Goal: Task Accomplishment & Management: Manage account settings

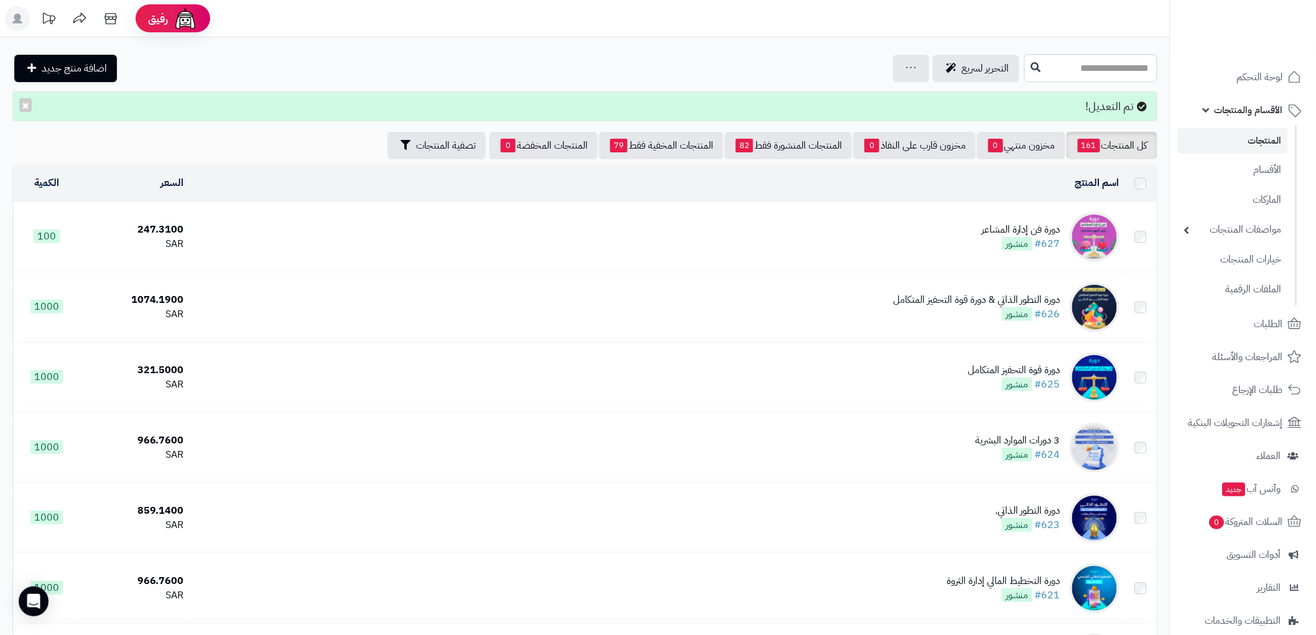
scroll to position [114, 0]
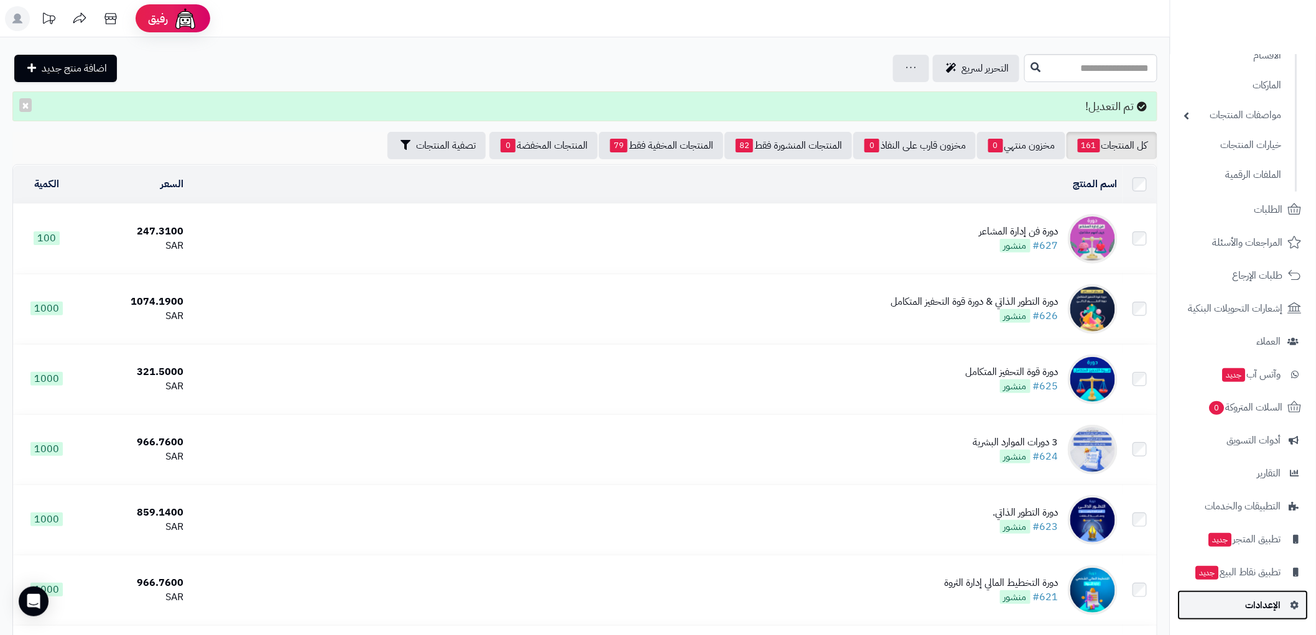
click at [1267, 605] on span "الإعدادات" at bounding box center [1263, 605] width 35 height 17
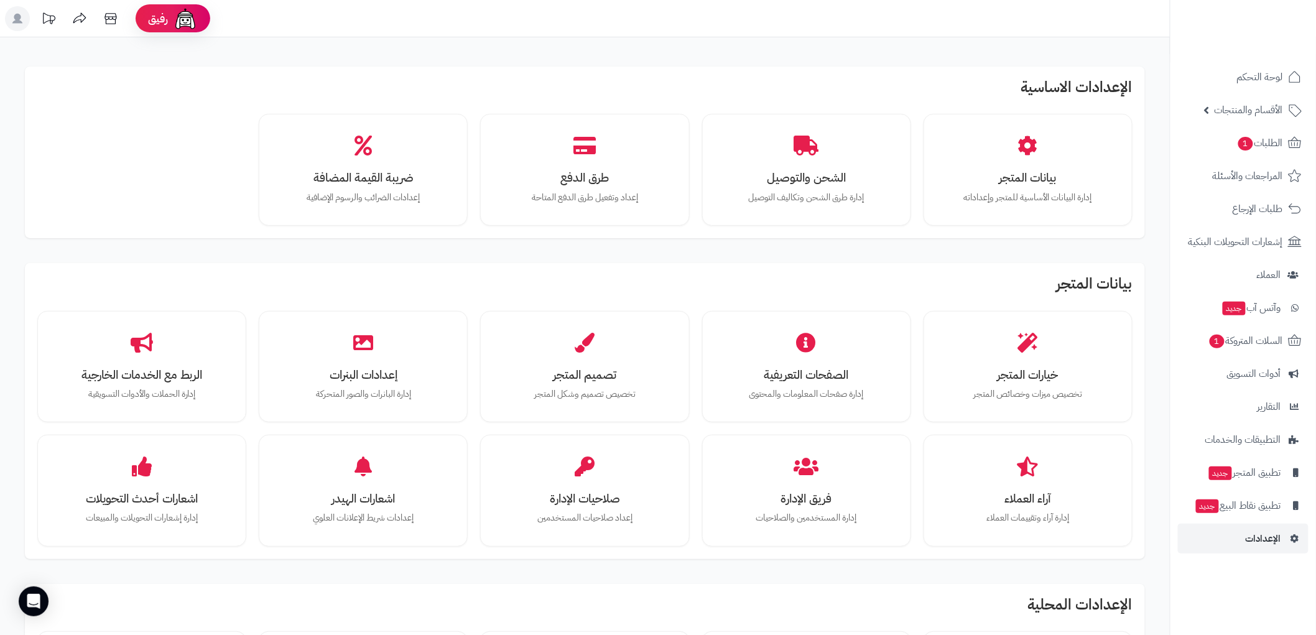
drag, startPoint x: 675, startPoint y: 450, endPoint x: 96, endPoint y: 139, distance: 656.6
click at [96, 139] on div "بيانات المتجر إدارة البيانات الأساسية للمتجر وإعداداته الشحن والتوصيل إدارة طرق…" at bounding box center [585, 170] width 1096 height 112
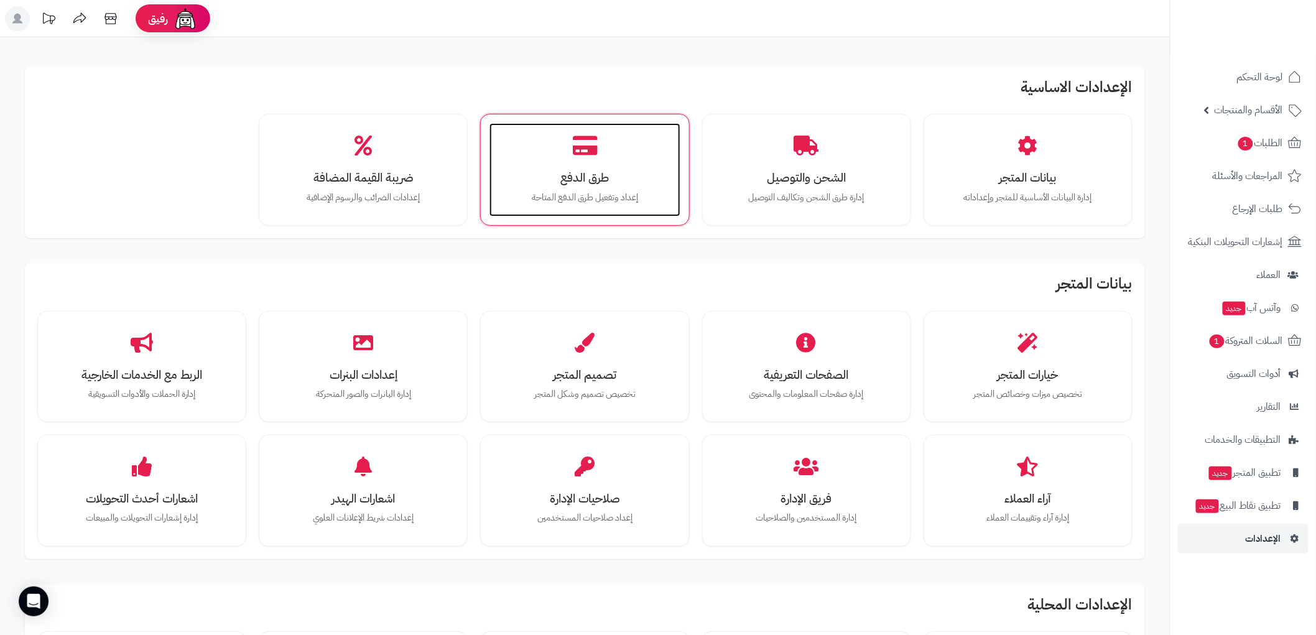
click at [587, 139] on icon at bounding box center [585, 146] width 25 height 22
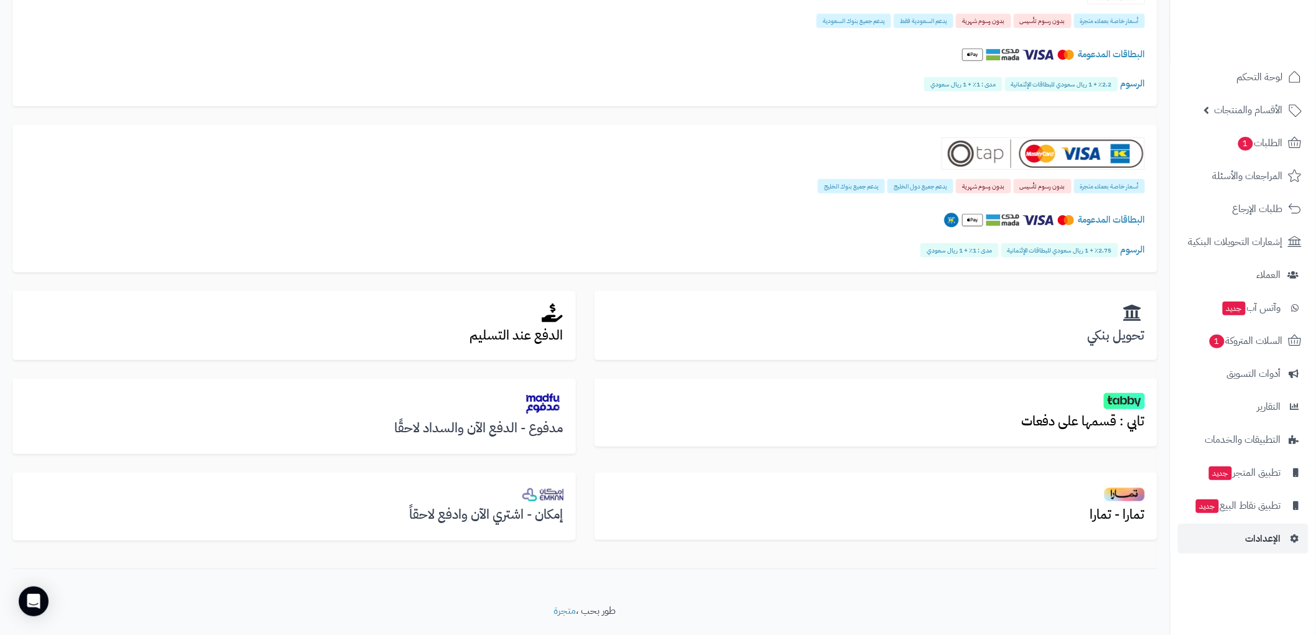
scroll to position [203, 0]
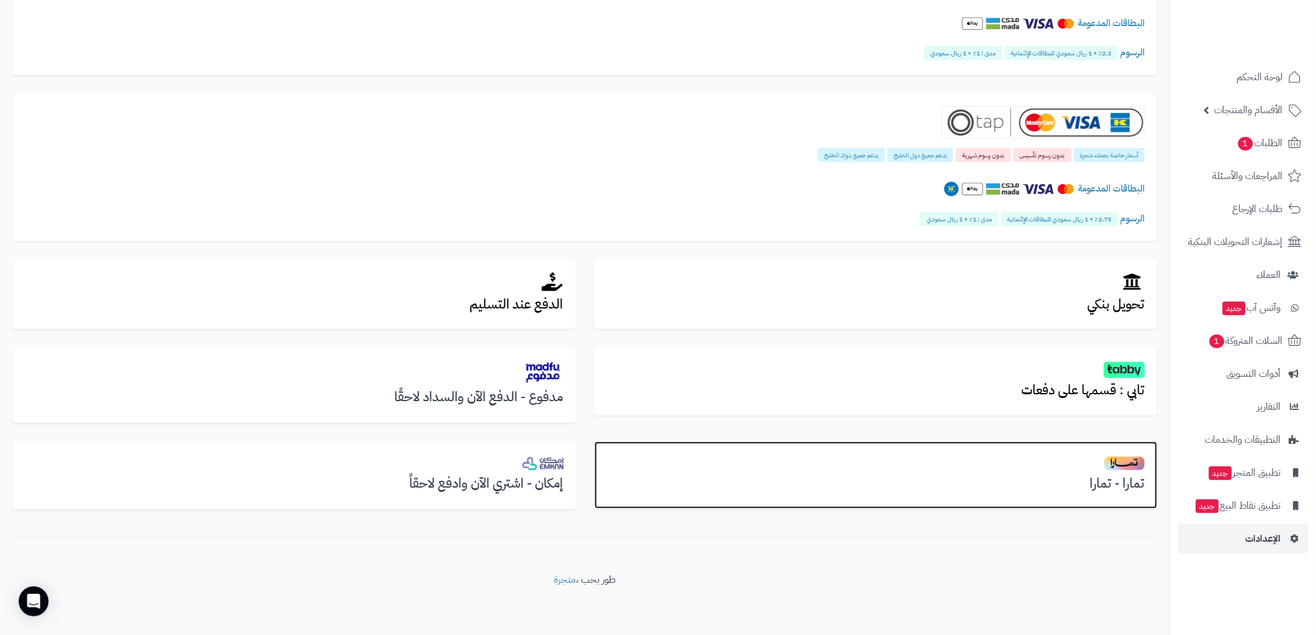
click at [1015, 459] on h2 at bounding box center [876, 462] width 539 height 17
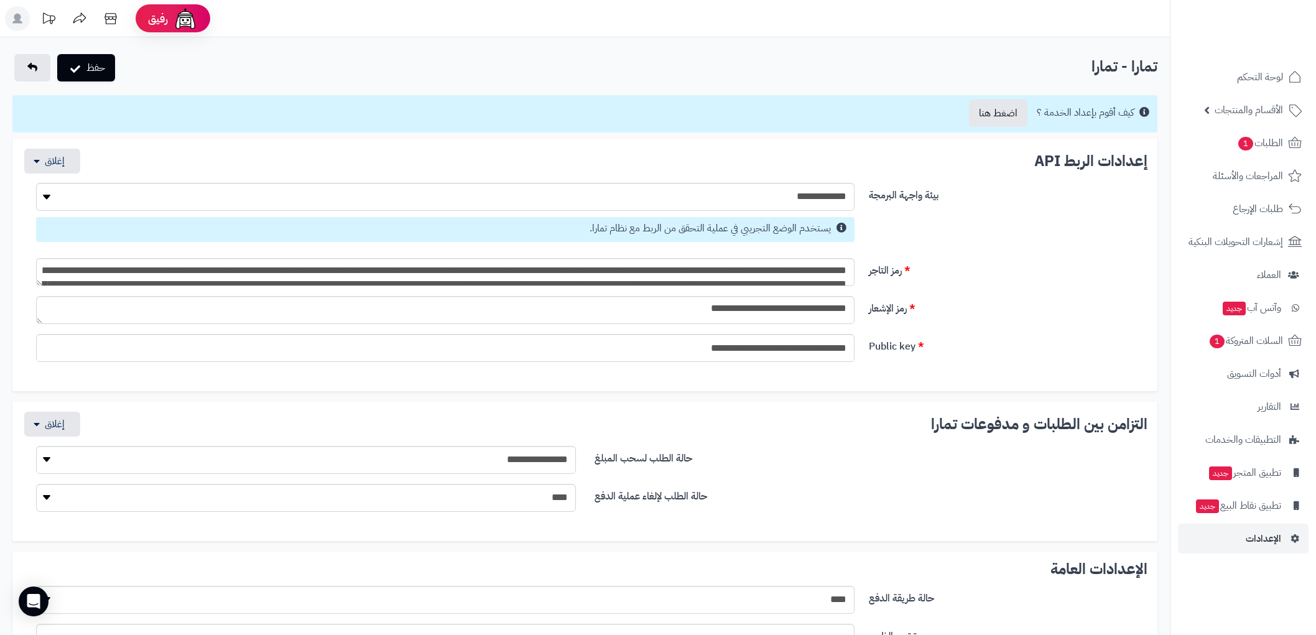
select select
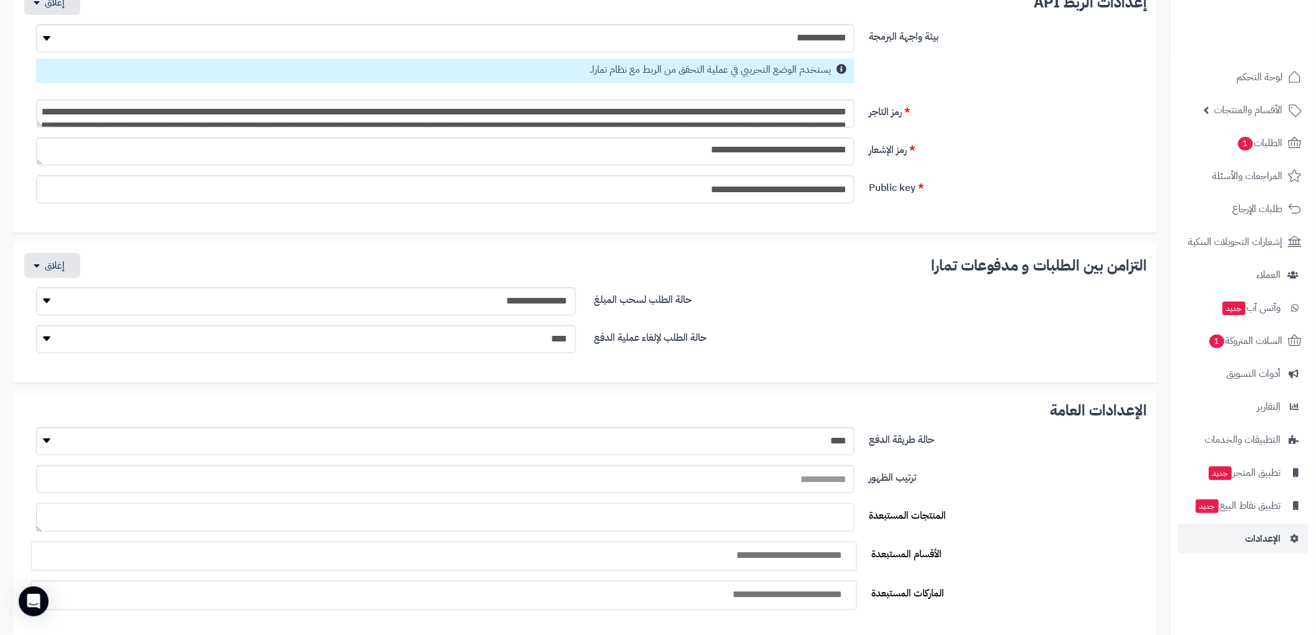
scroll to position [69, 0]
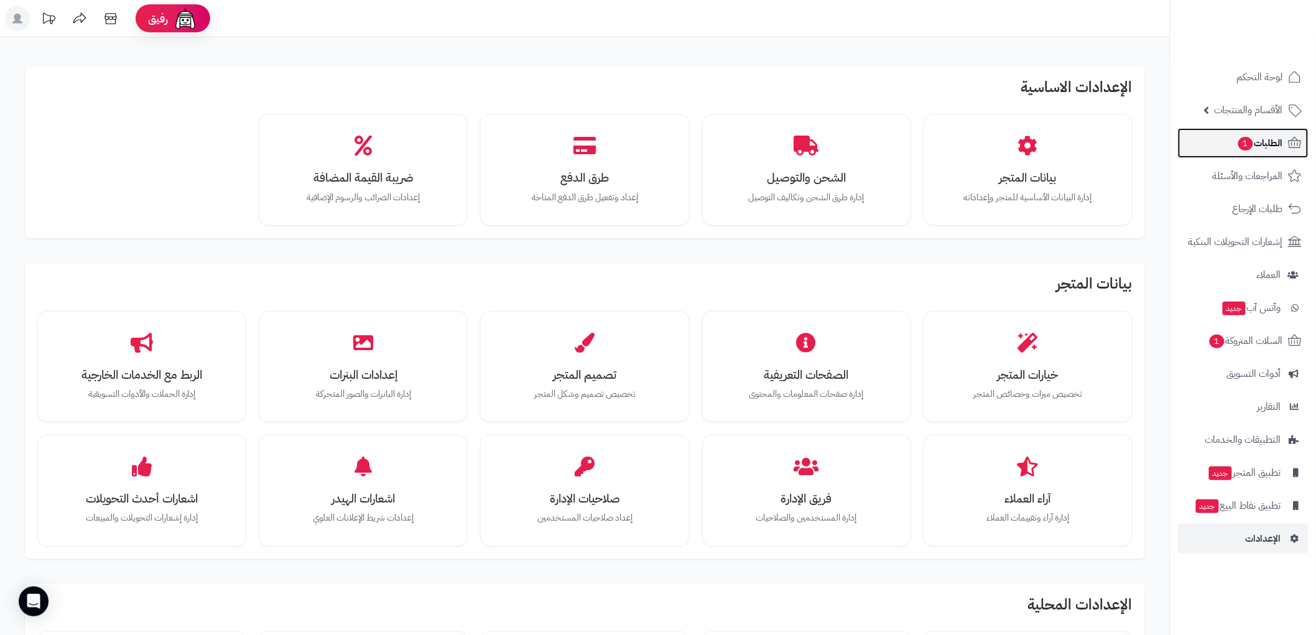
click at [1250, 137] on span "الطلبات 1" at bounding box center [1260, 142] width 46 height 17
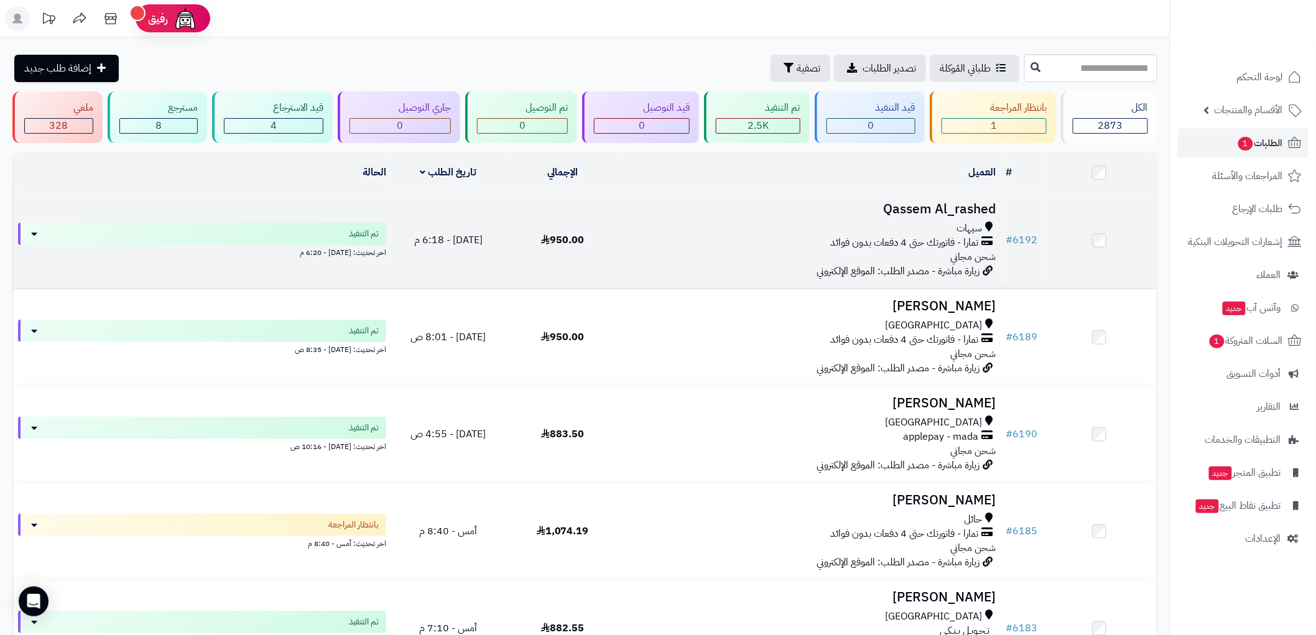
click at [927, 212] on h3 "Qassem Al_rashed" at bounding box center [810, 209] width 371 height 14
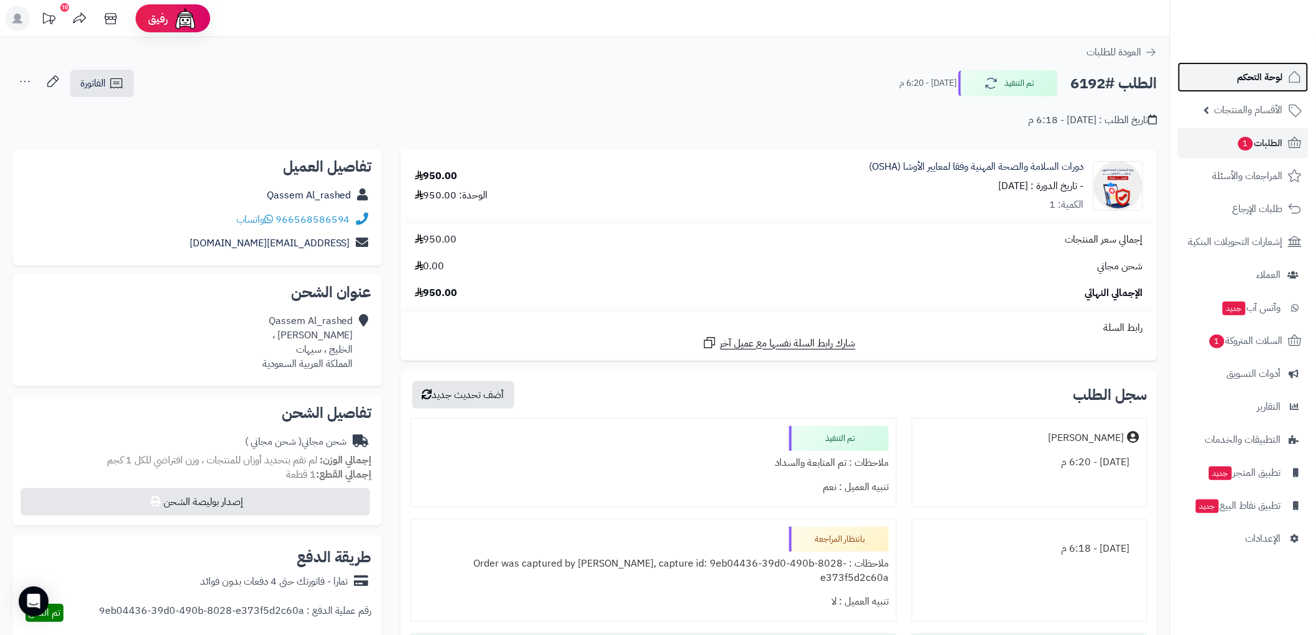
click at [1267, 71] on span "لوحة التحكم" at bounding box center [1260, 76] width 45 height 17
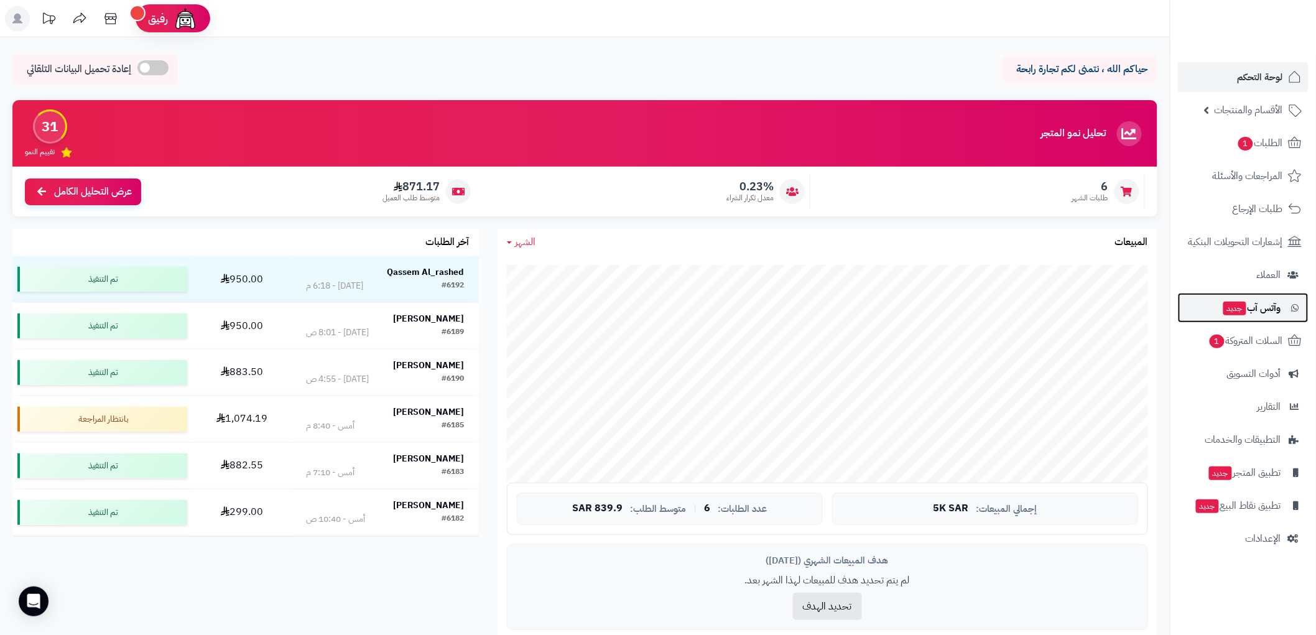
click at [1257, 307] on span "وآتس آب جديد" at bounding box center [1251, 307] width 59 height 17
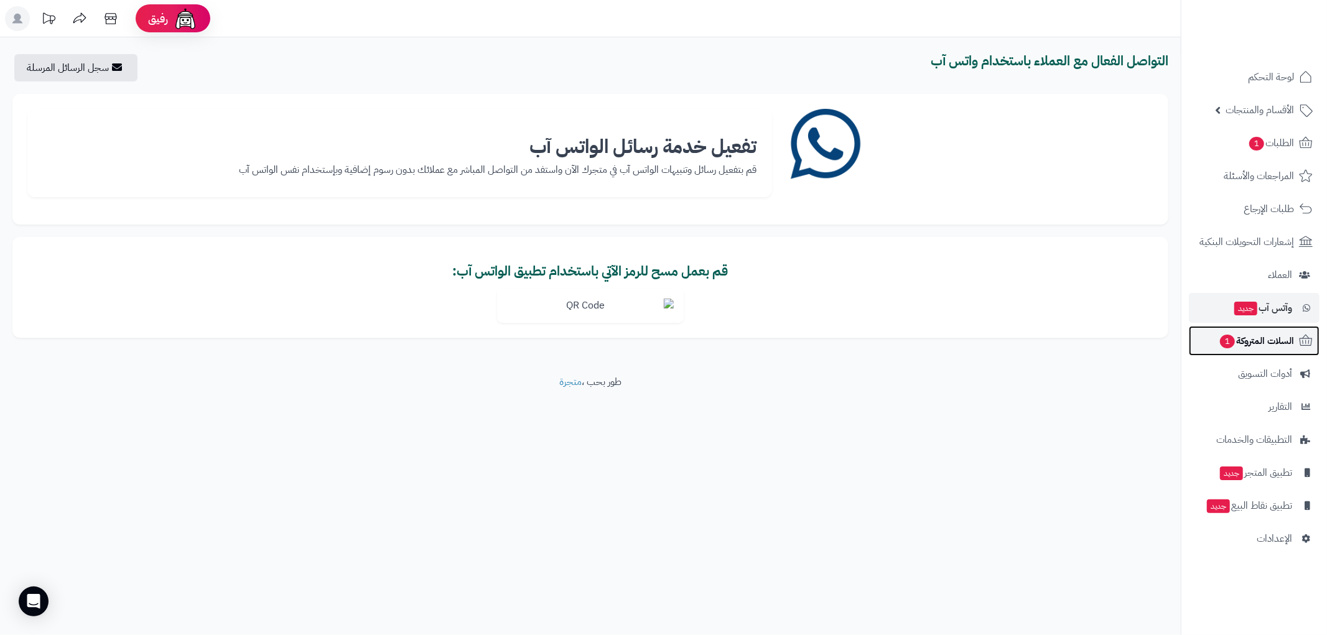
click at [1254, 339] on span "السلات المتروكة 1" at bounding box center [1256, 340] width 75 height 17
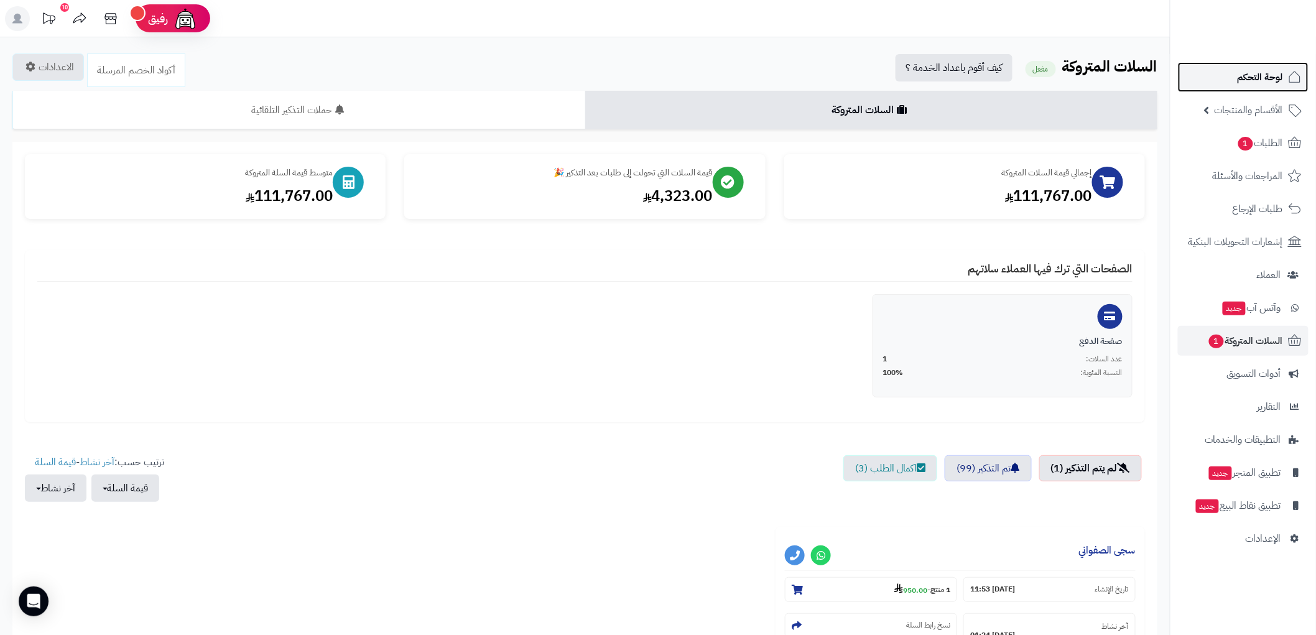
click at [1252, 78] on span "لوحة التحكم" at bounding box center [1260, 76] width 45 height 17
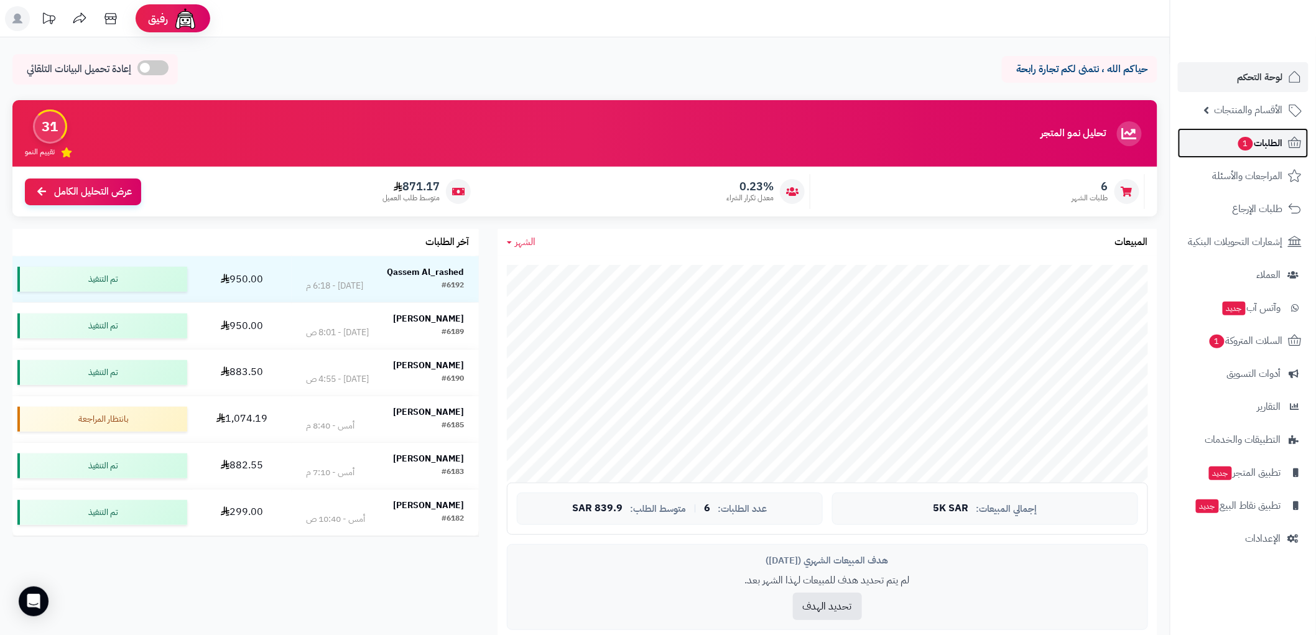
click at [1272, 136] on span "الطلبات 1" at bounding box center [1260, 142] width 46 height 17
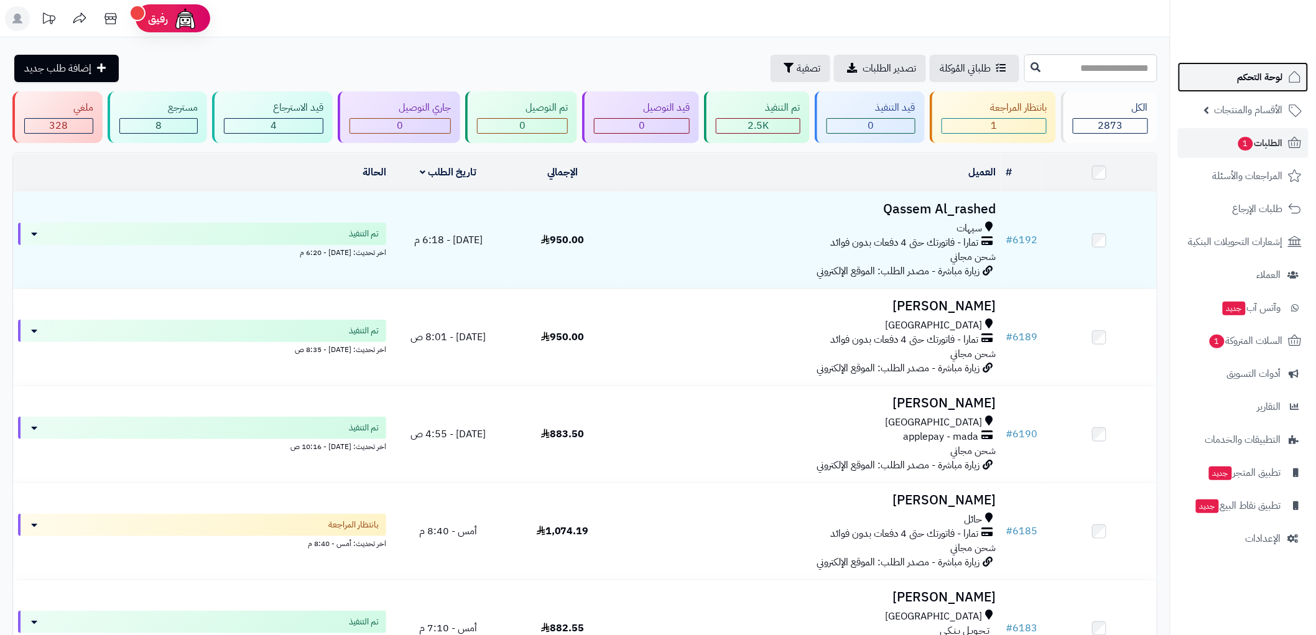
click at [1283, 81] on span "لوحة التحكم" at bounding box center [1260, 76] width 45 height 17
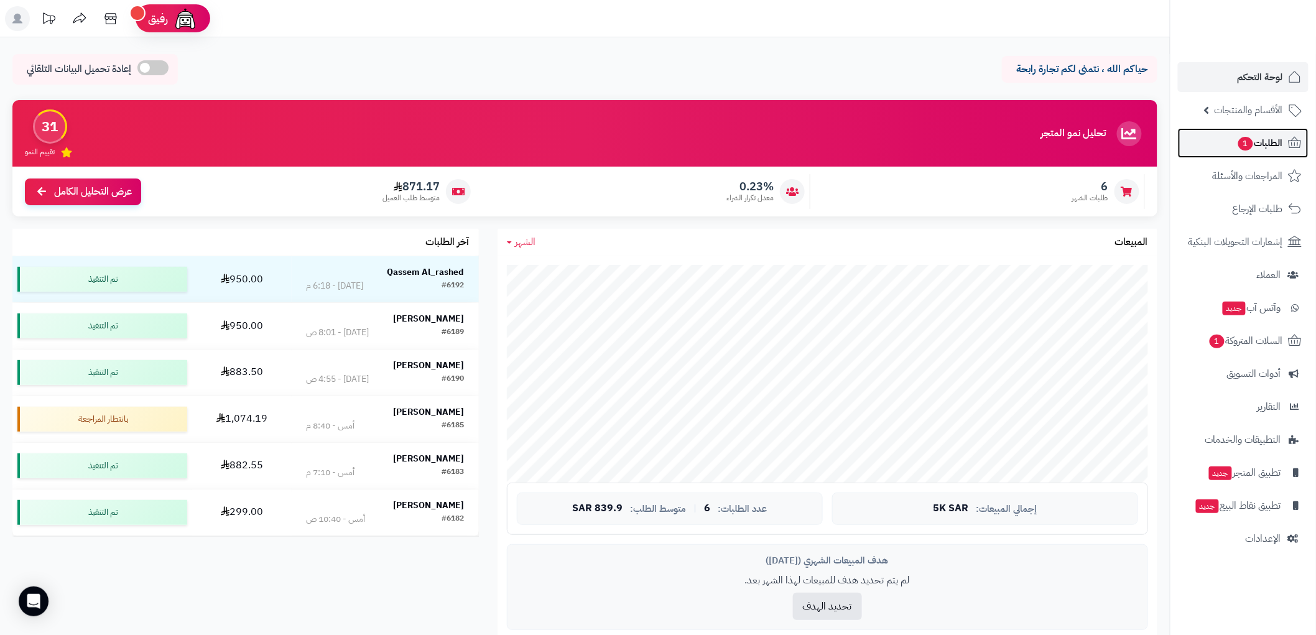
click at [1278, 143] on span "الطلبات 1" at bounding box center [1260, 142] width 46 height 17
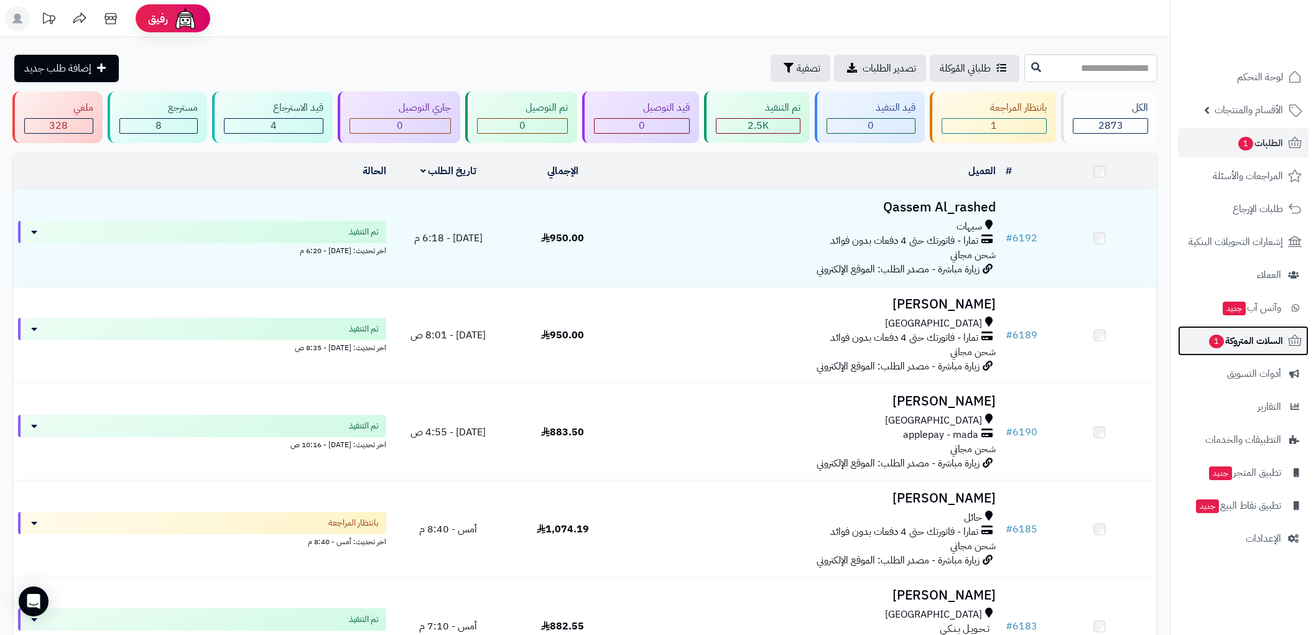
click at [1272, 350] on link "السلات المتروكة 1" at bounding box center [1243, 341] width 131 height 30
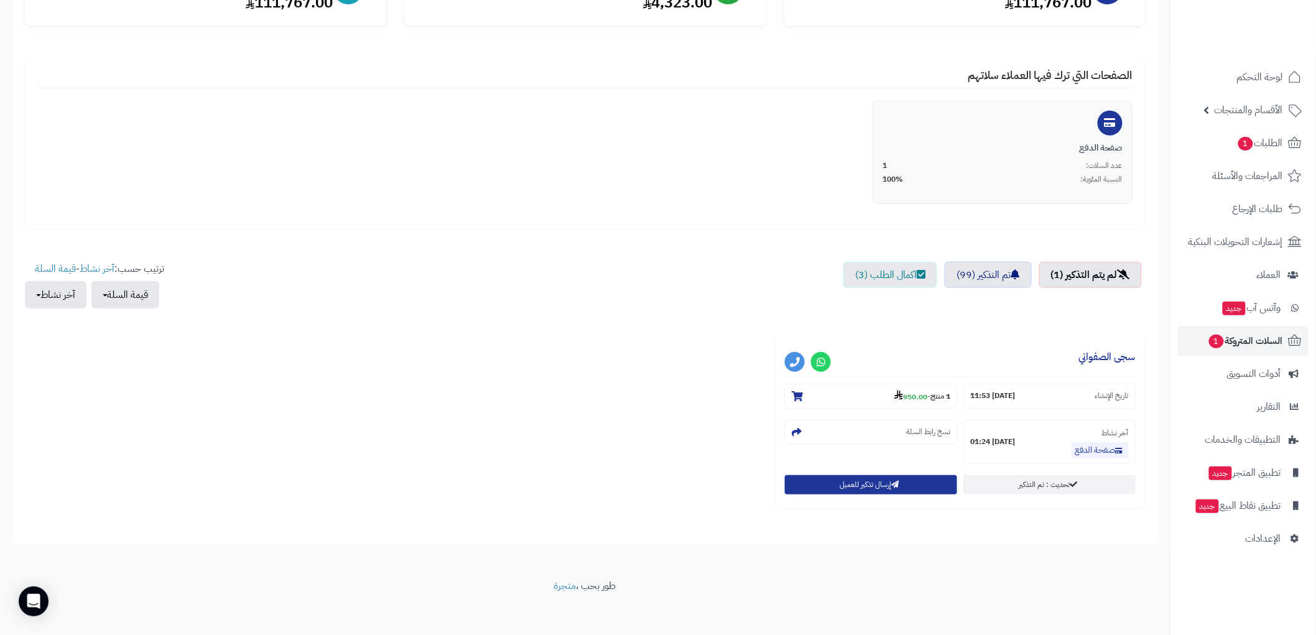
scroll to position [200, 0]
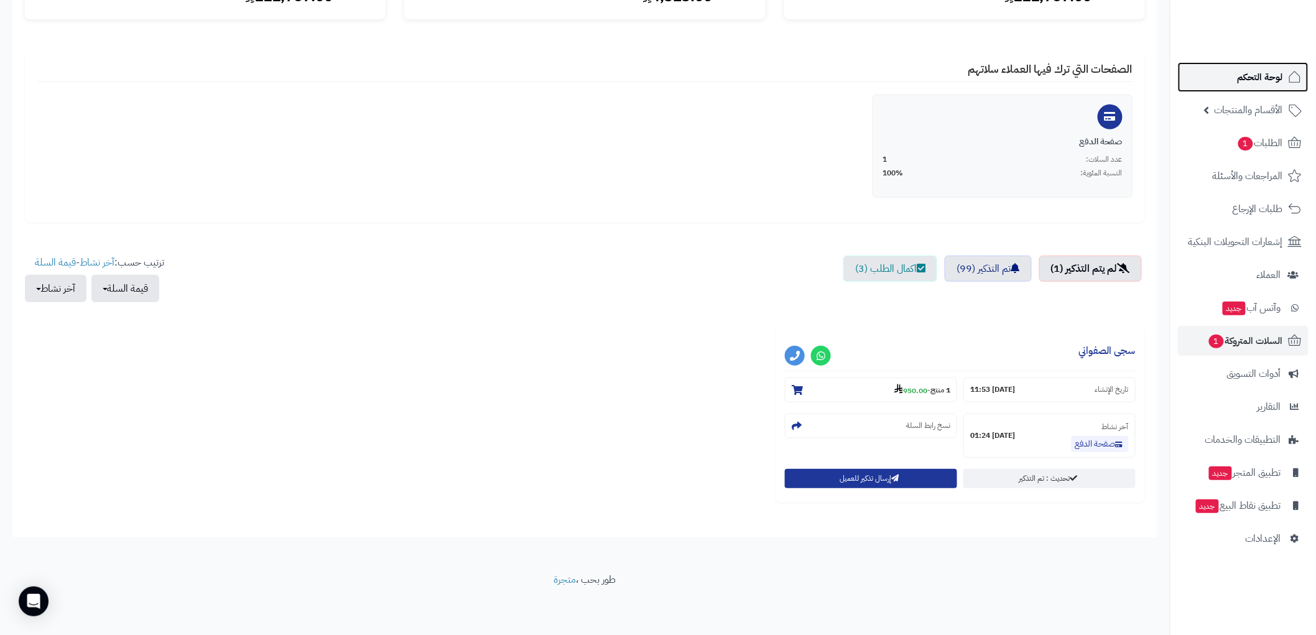
click at [1277, 91] on link "لوحة التحكم" at bounding box center [1243, 77] width 131 height 30
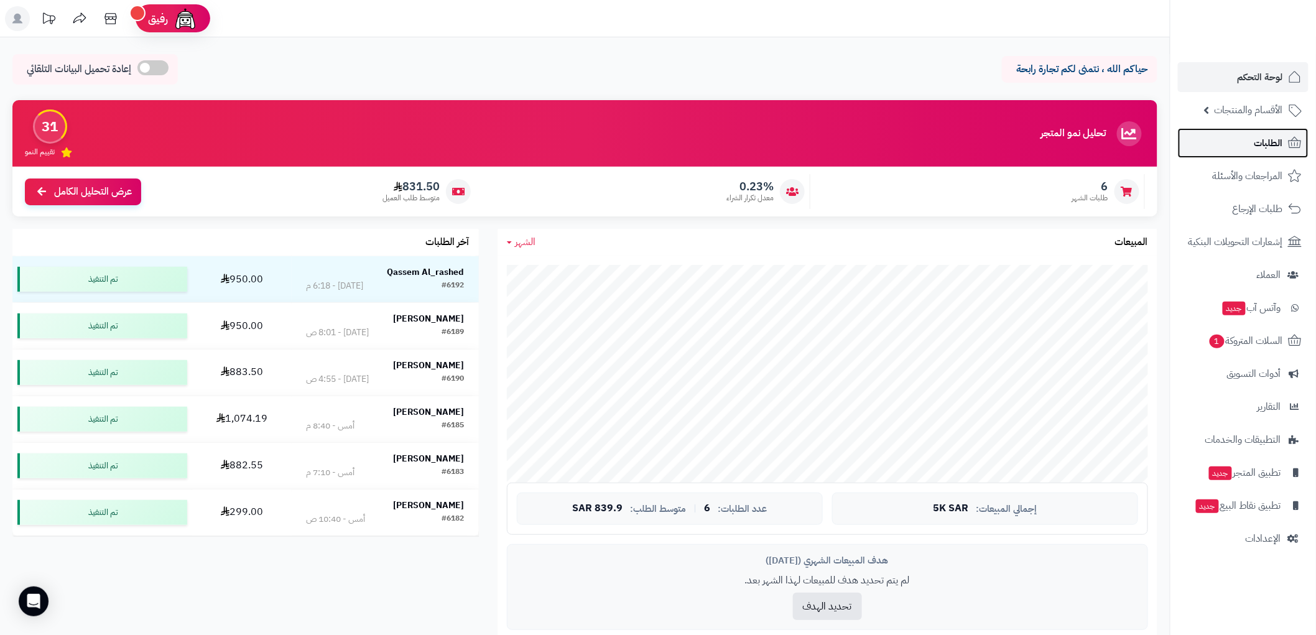
click at [1284, 143] on link "الطلبات" at bounding box center [1243, 143] width 131 height 30
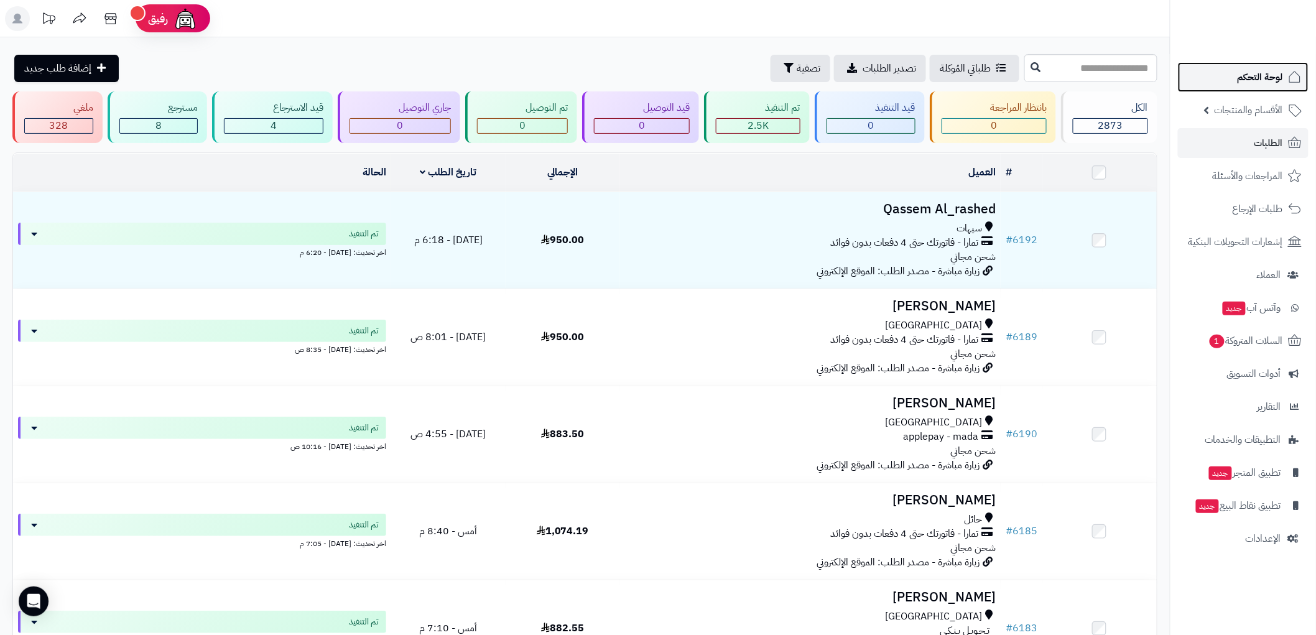
click at [1265, 75] on span "لوحة التحكم" at bounding box center [1260, 76] width 45 height 17
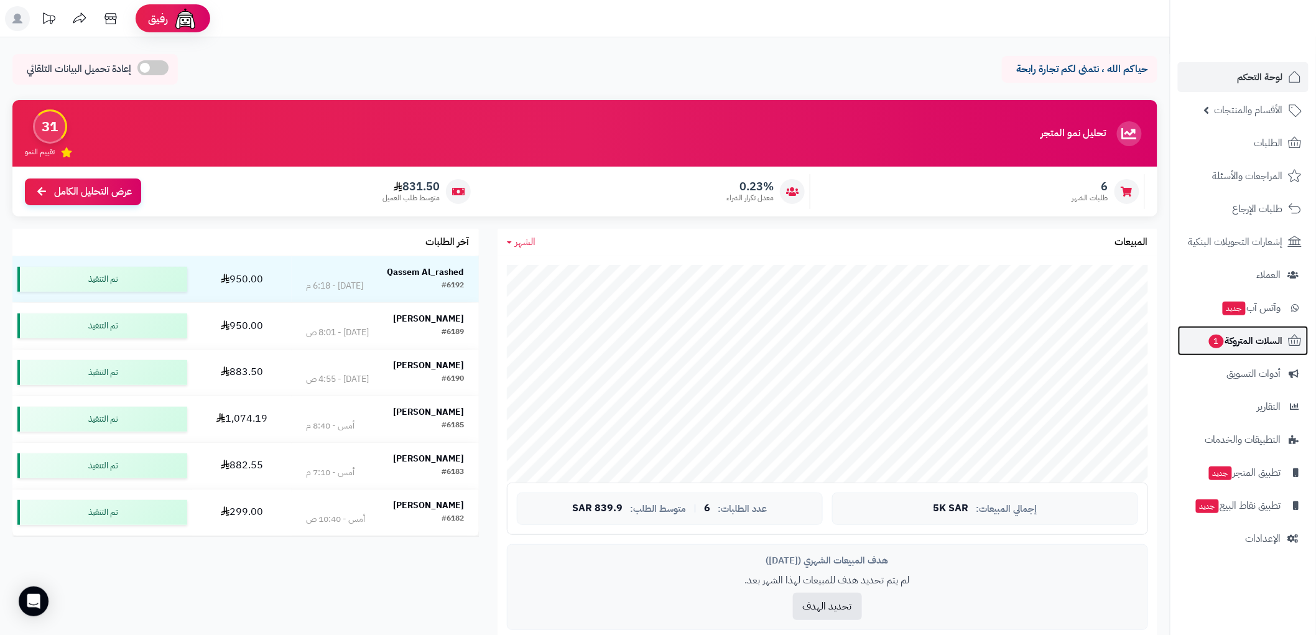
click at [1241, 346] on span "السلات المتروكة 1" at bounding box center [1245, 340] width 75 height 17
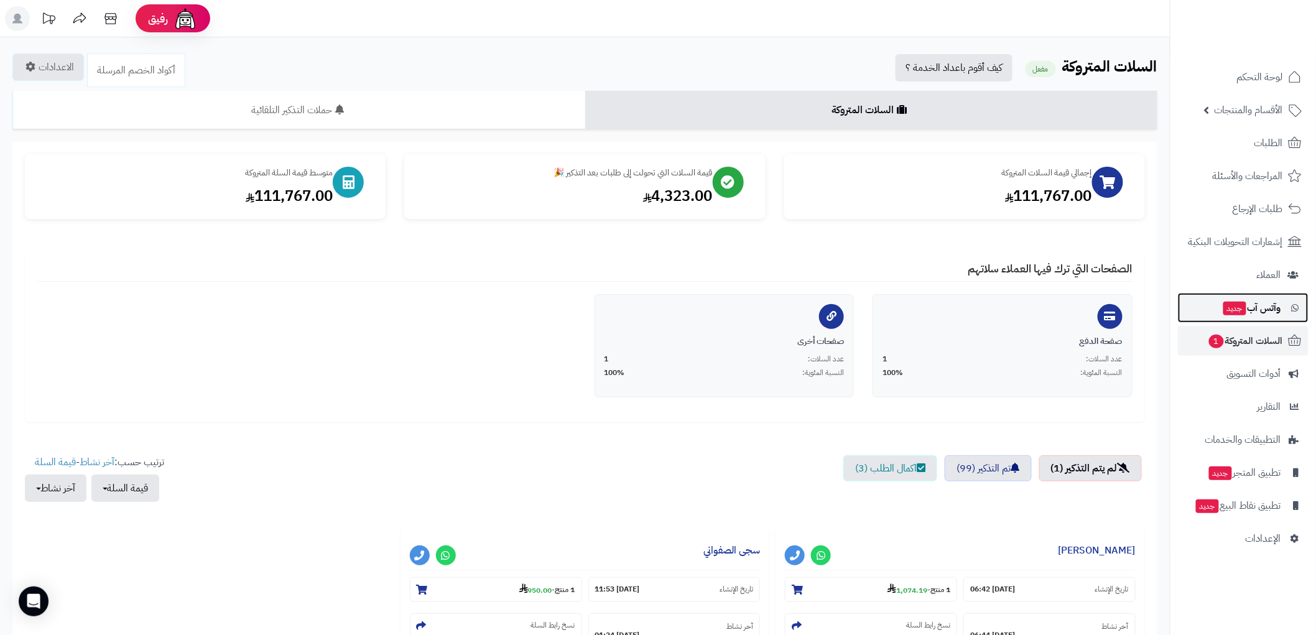
click at [1249, 315] on span "وآتس آب جديد" at bounding box center [1251, 307] width 59 height 17
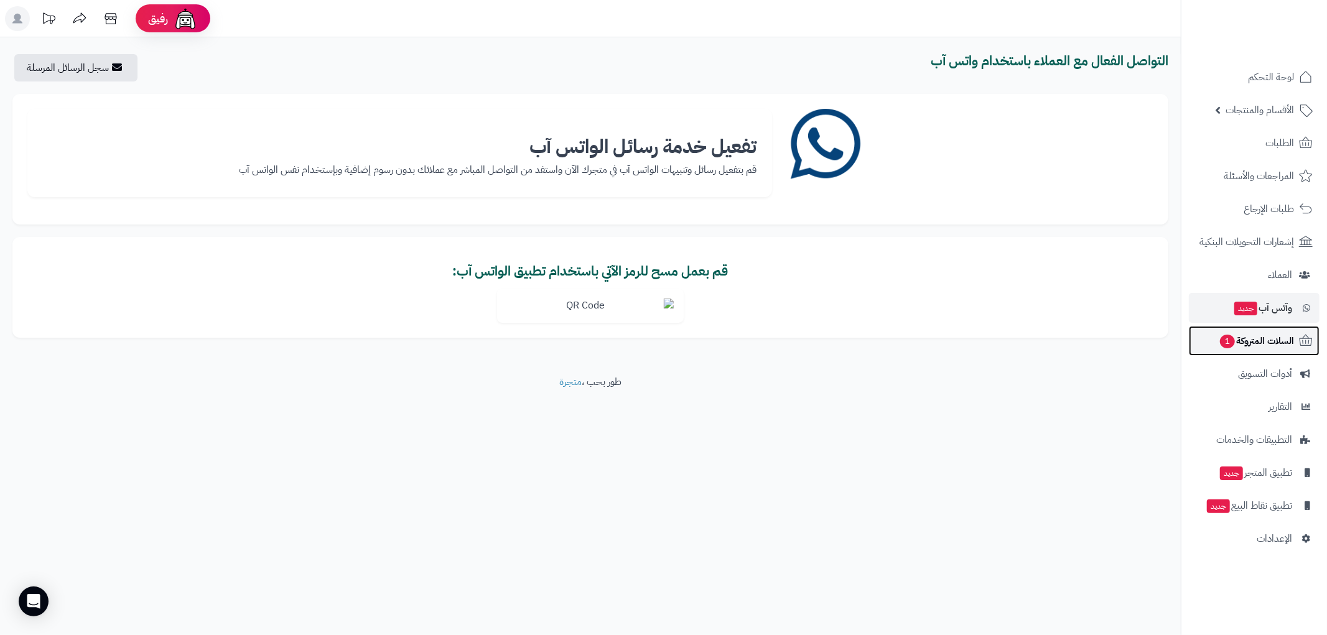
click at [1264, 347] on span "السلات المتروكة 1" at bounding box center [1256, 340] width 75 height 17
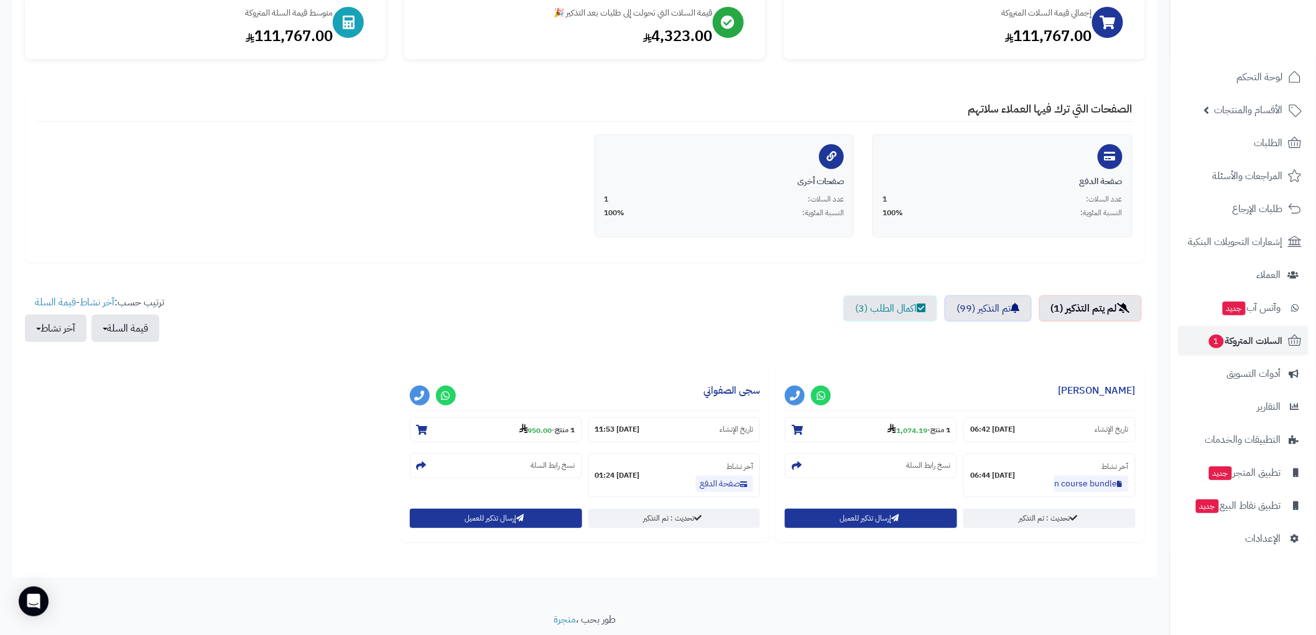
scroll to position [200, 0]
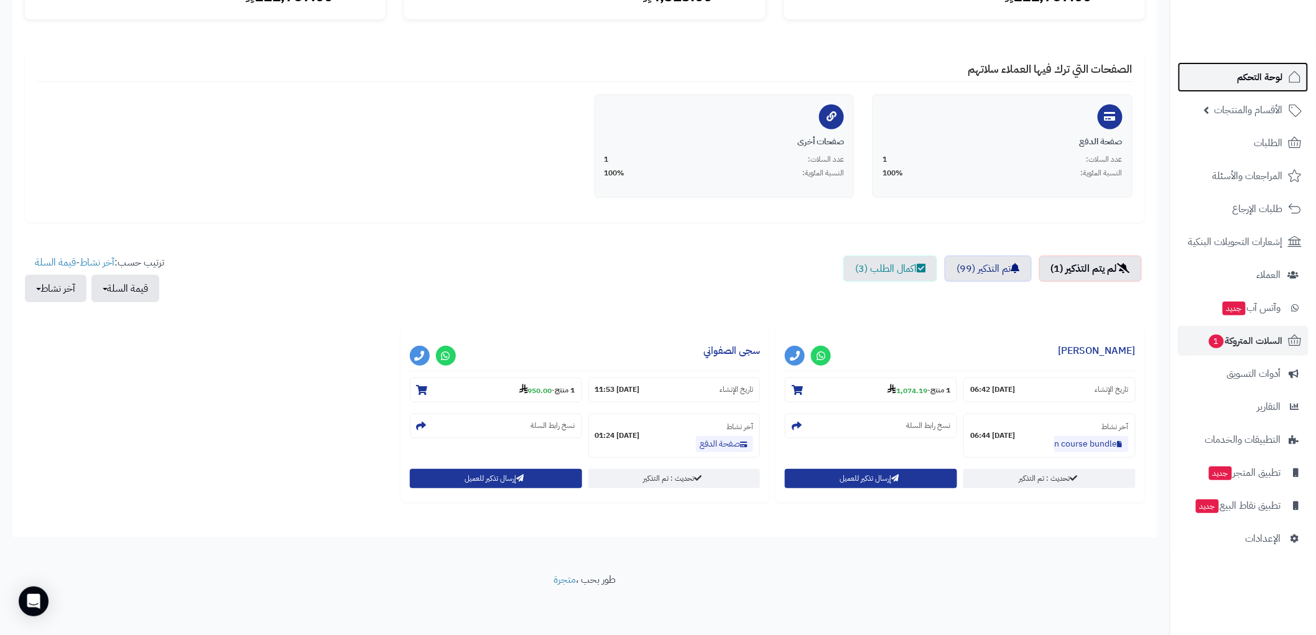
click at [1249, 83] on span "لوحة التحكم" at bounding box center [1260, 76] width 45 height 17
